Goal: Information Seeking & Learning: Learn about a topic

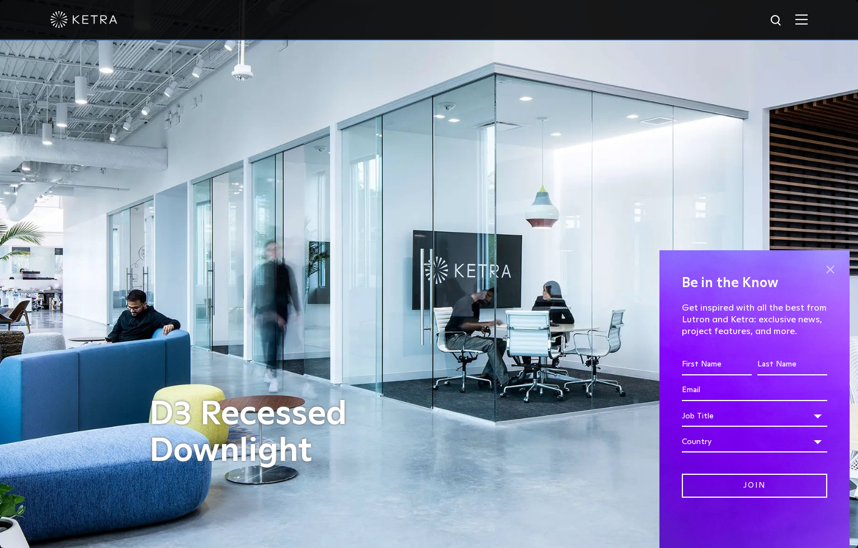
click at [831, 268] on span at bounding box center [829, 270] width 17 height 17
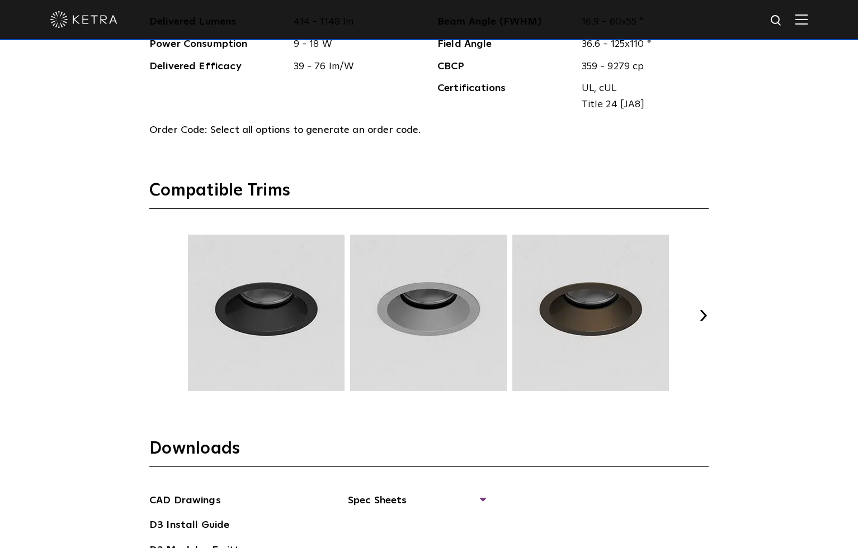
scroll to position [1344, 0]
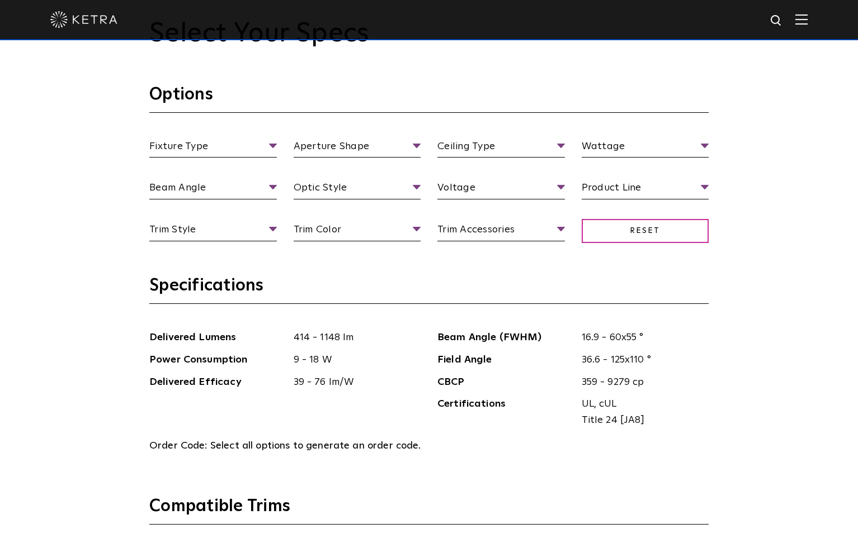
scroll to position [1142, 0]
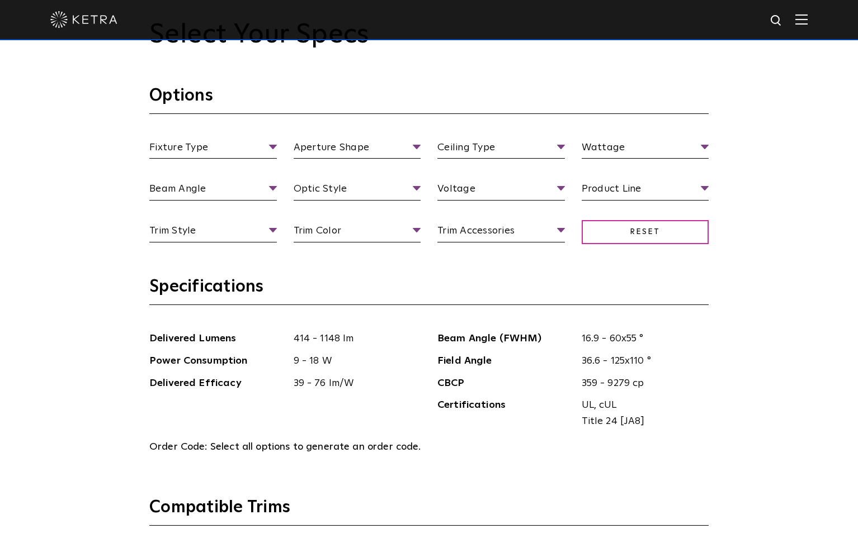
click at [276, 149] on ul "Fixture Type Fixture Type Adjustable Fixed Wall Wash" at bounding box center [213, 150] width 144 height 20
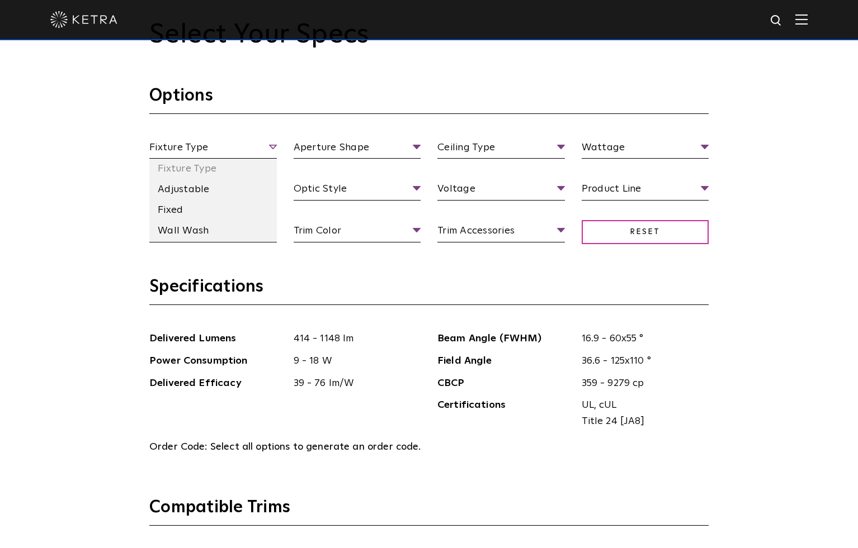
click at [275, 148] on span "Fixture Type" at bounding box center [212, 150] width 127 height 20
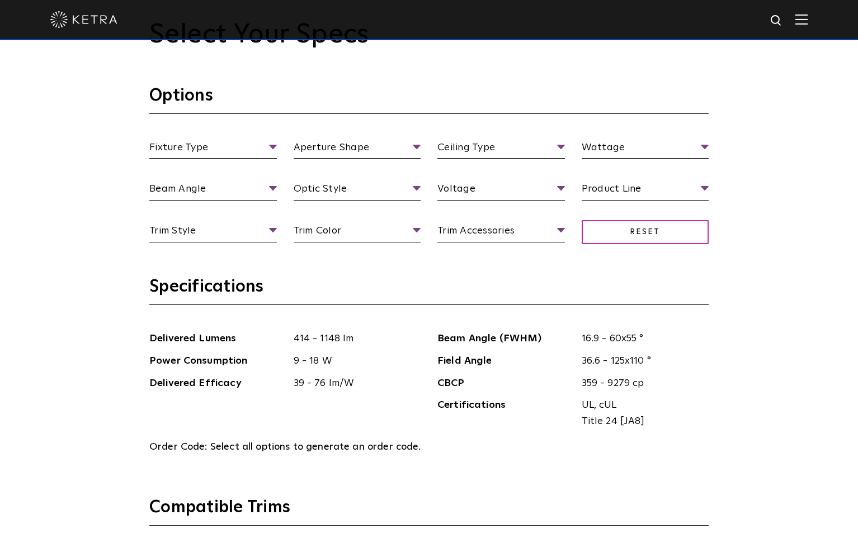
click at [142, 131] on div "Select Your Specs Options Fixture Type Fixture Type Adjustable Fixed Wall Wash …" at bounding box center [428, 516] width 581 height 994
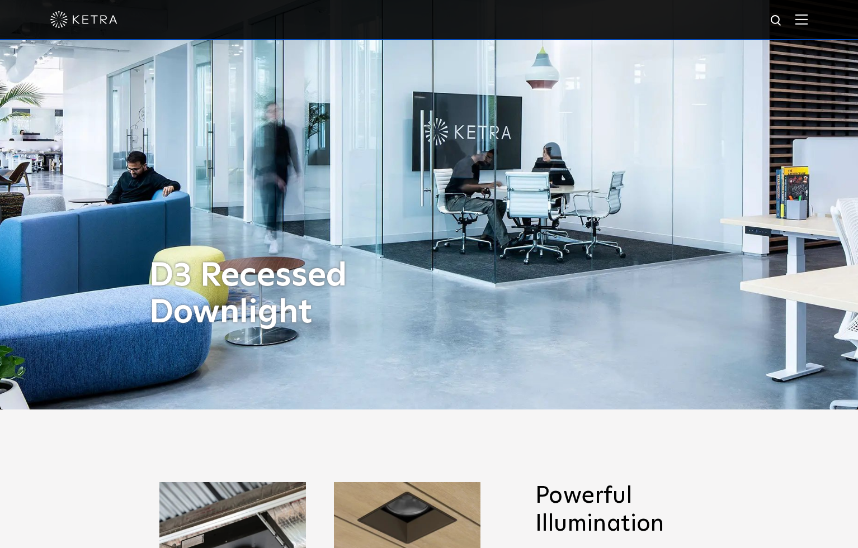
scroll to position [39, 0]
